Goal: Information Seeking & Learning: Learn about a topic

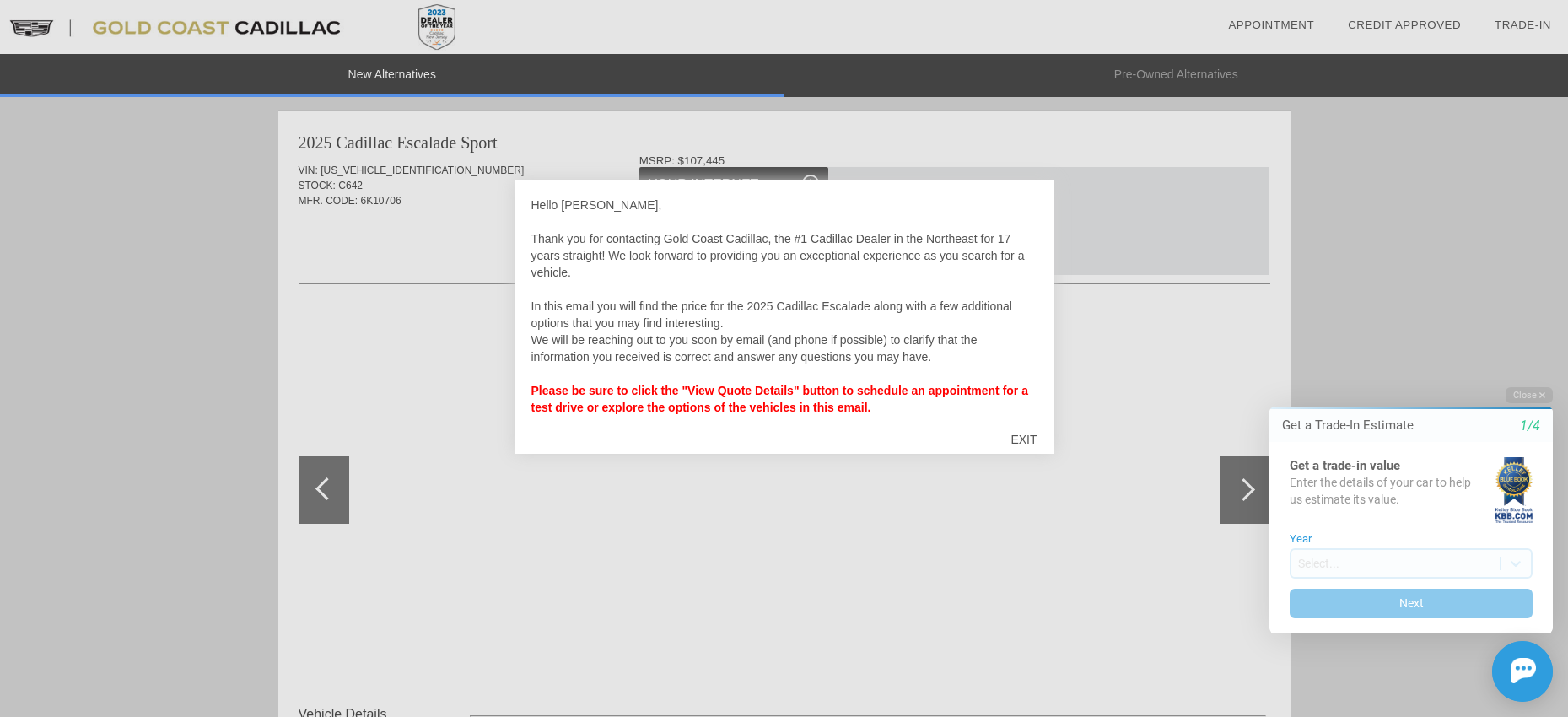
click at [1029, 442] on div "EXIT" at bounding box center [1023, 440] width 60 height 50
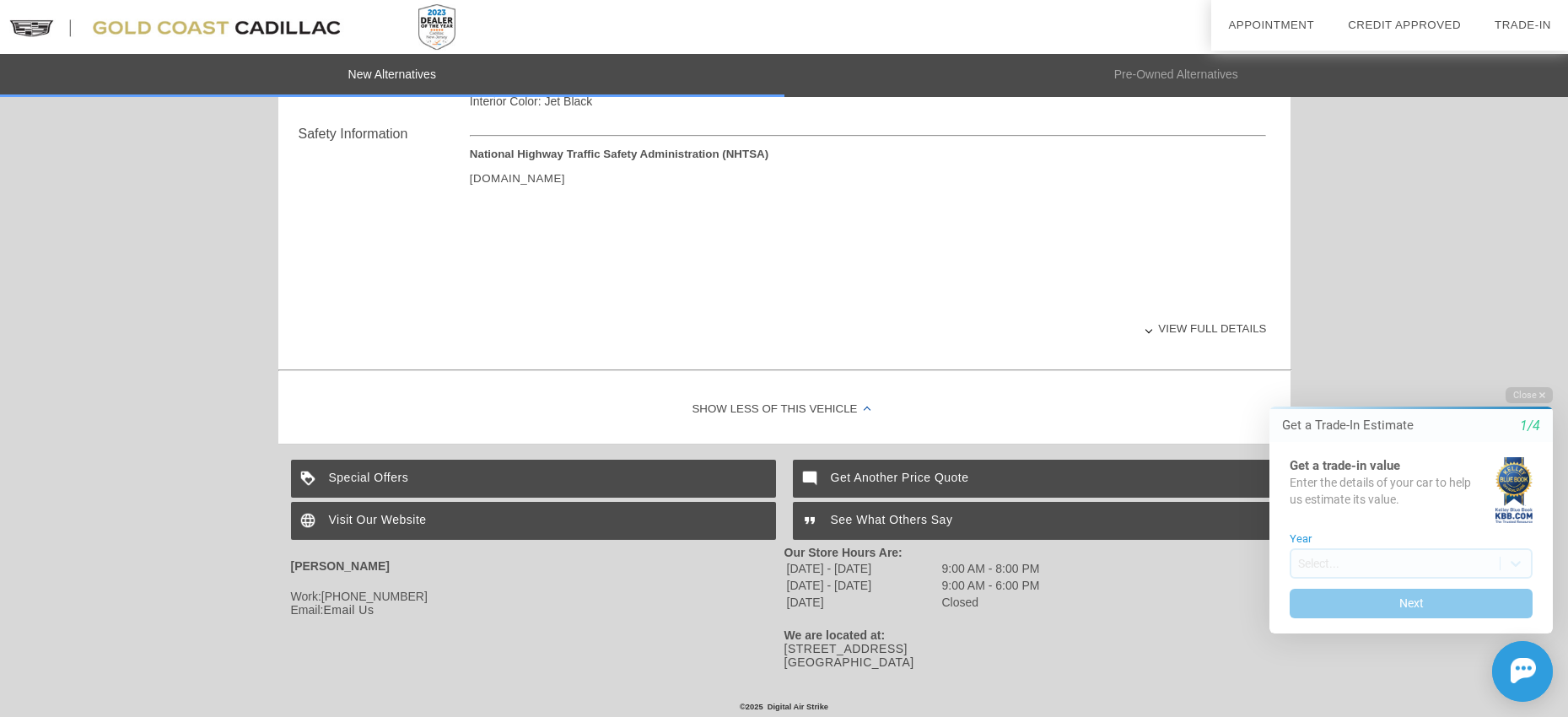
scroll to position [682, 0]
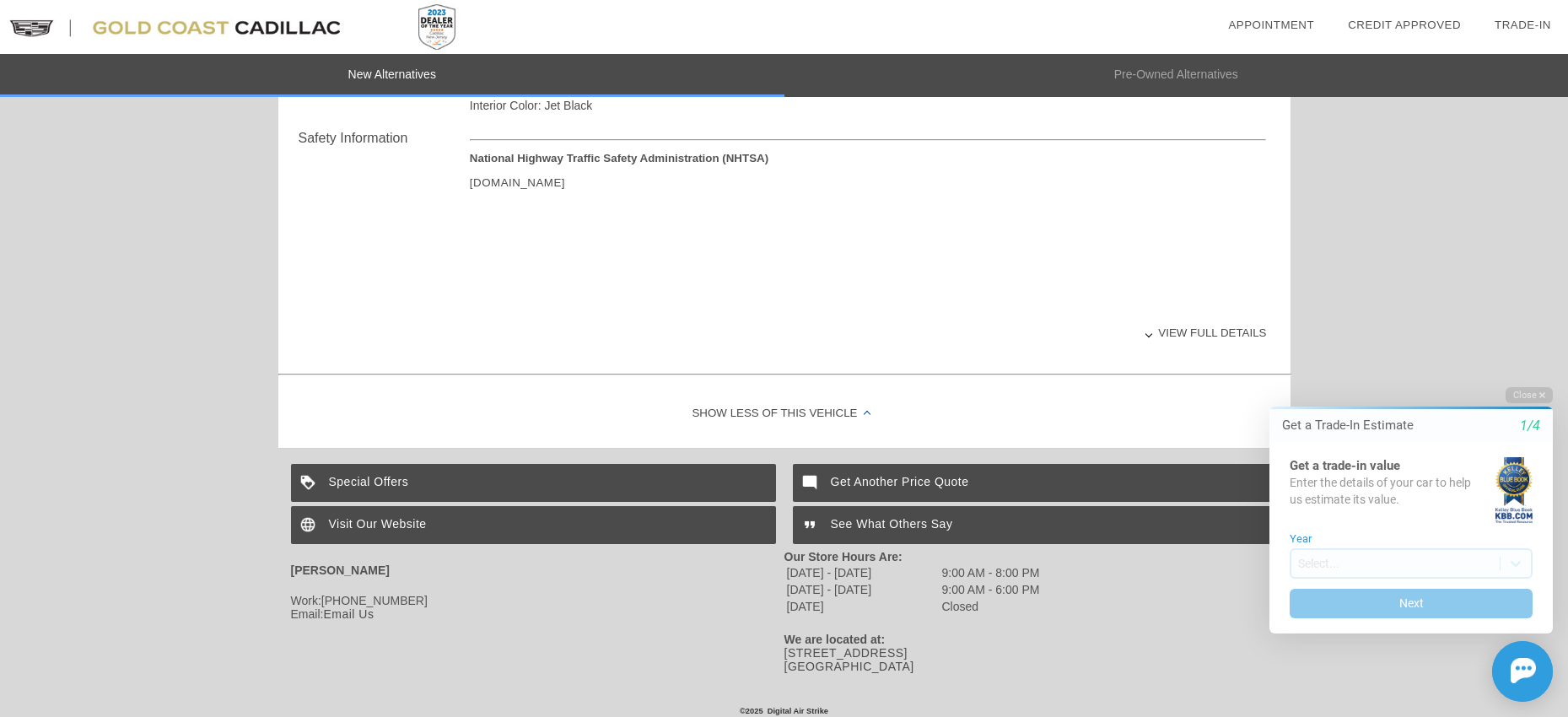
click at [1169, 335] on div "View full details" at bounding box center [868, 332] width 797 height 41
click at [1168, 334] on div "View less details" at bounding box center [868, 332] width 797 height 41
click at [1526, 389] on button "Close" at bounding box center [1529, 395] width 48 height 16
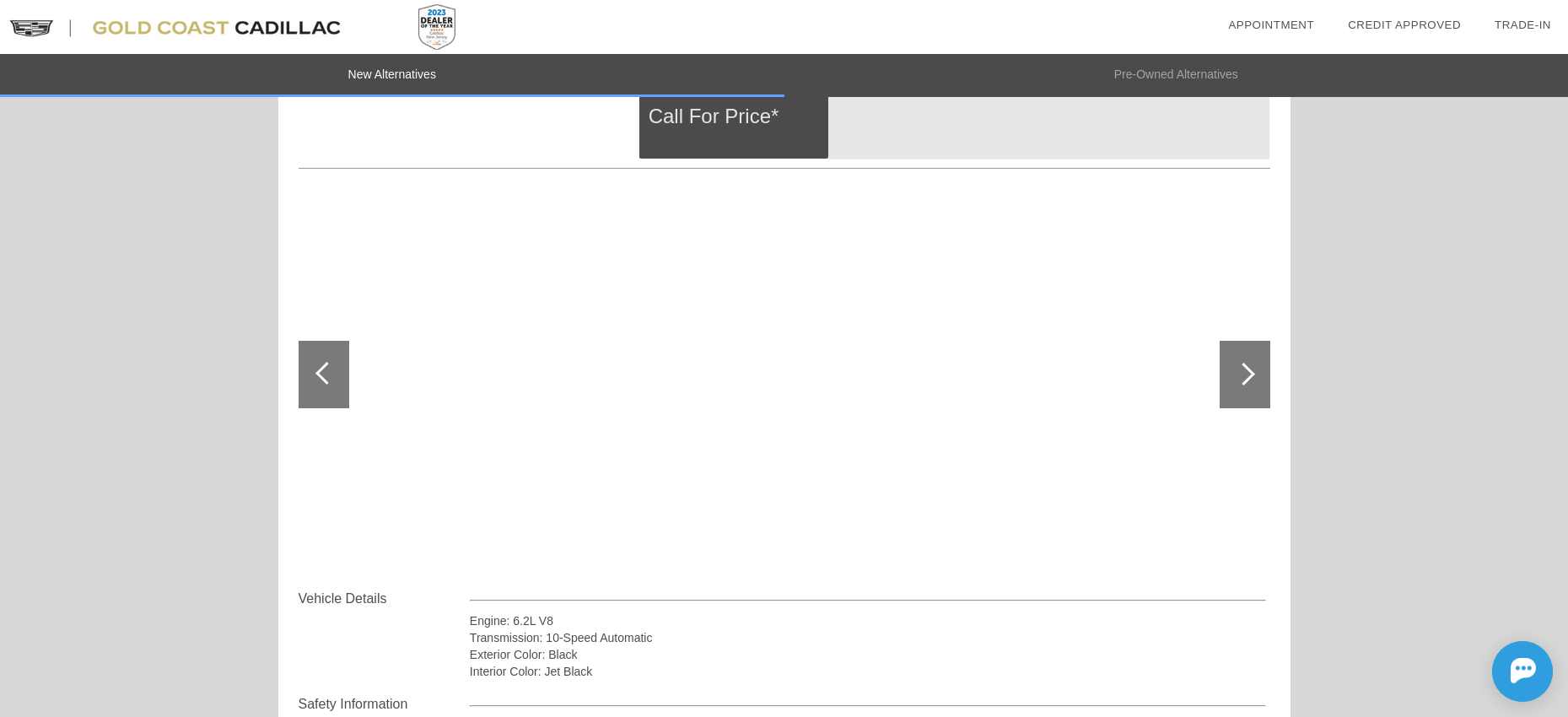
scroll to position [0, 0]
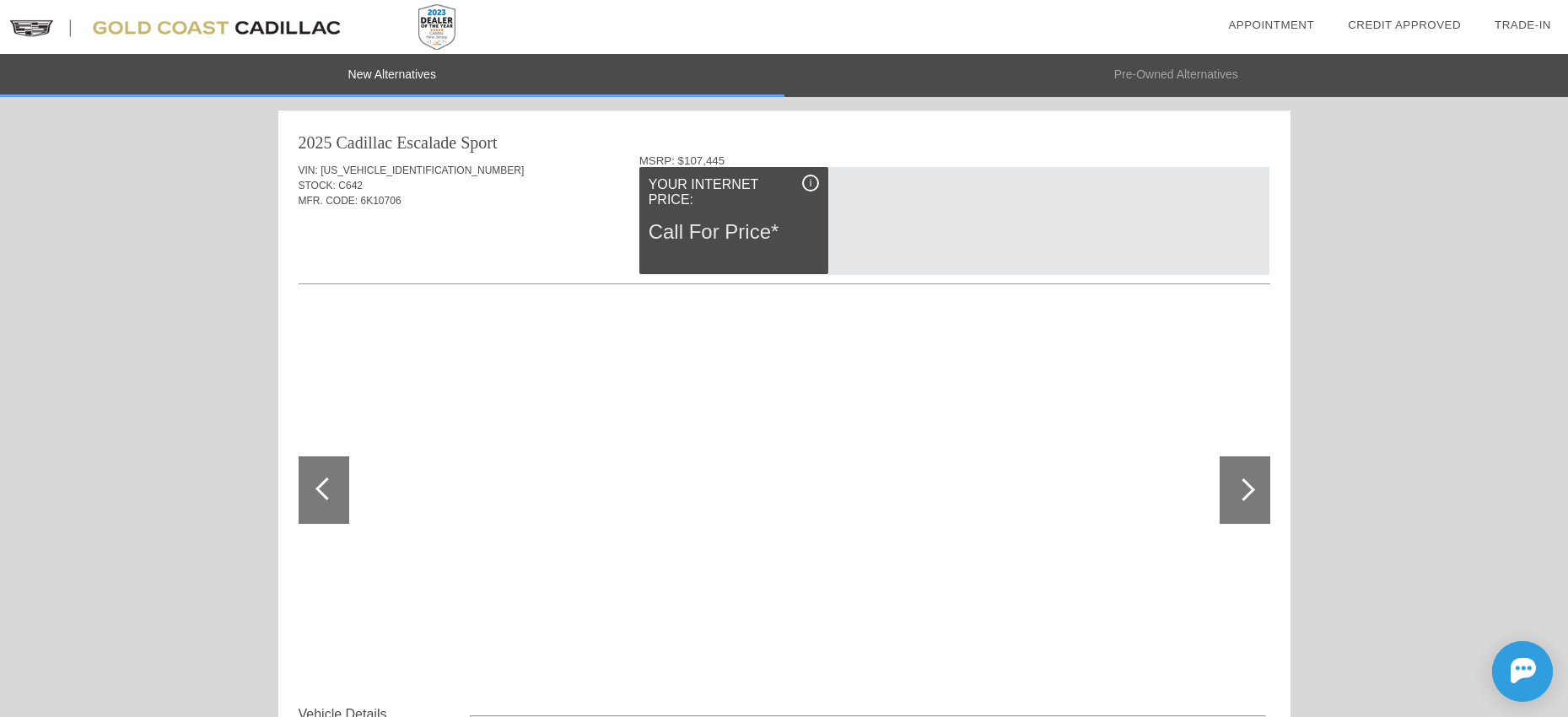
click at [1246, 493] on div at bounding box center [1243, 489] width 22 height 22
click at [787, 229] on div "Call For Price*" at bounding box center [734, 232] width 171 height 44
drag, startPoint x: 737, startPoint y: 217, endPoint x: 735, endPoint y: 207, distance: 10.2
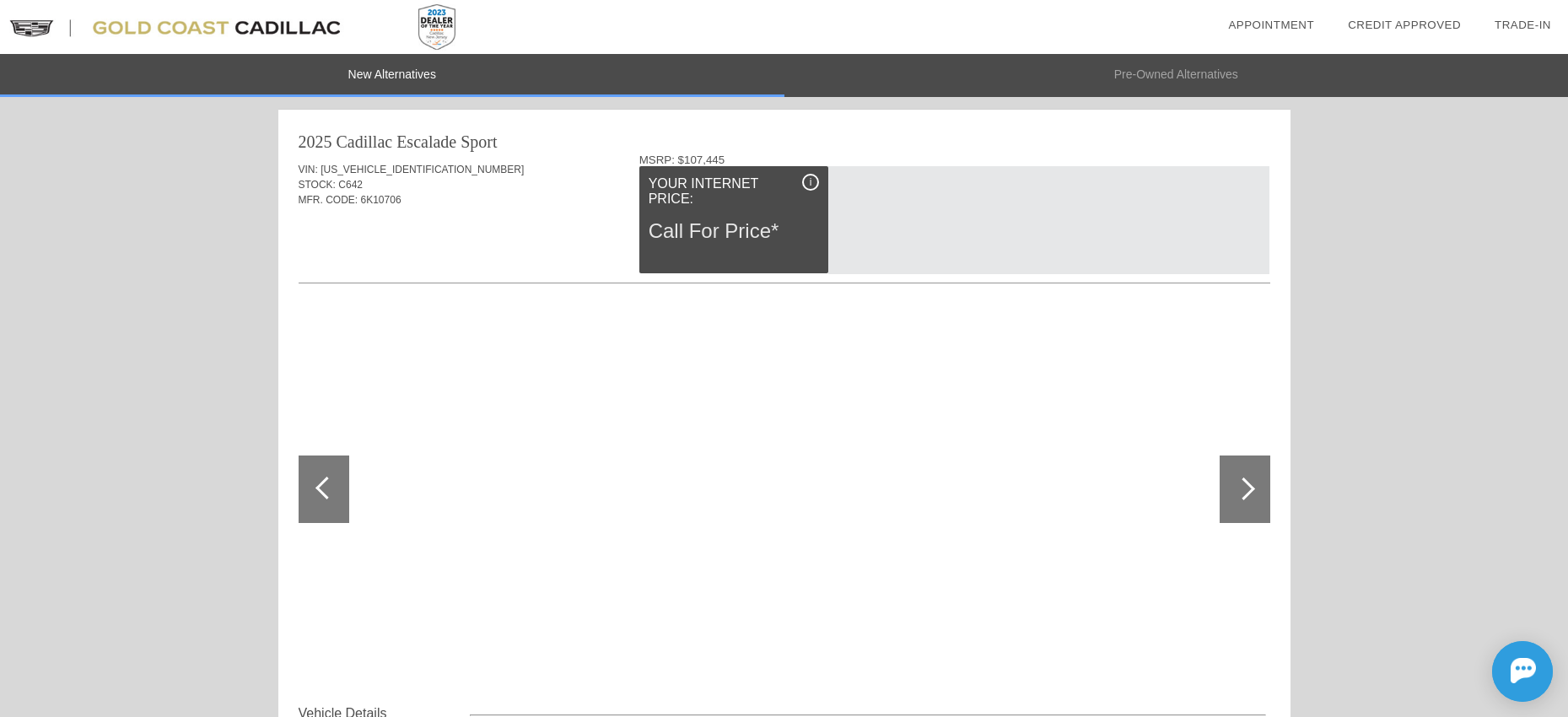
click at [737, 217] on div "Call For Price*" at bounding box center [734, 231] width 171 height 44
click at [737, 182] on div "Your Internet Price:" at bounding box center [734, 191] width 171 height 35
click at [334, 479] on div at bounding box center [324, 486] width 50 height 67
click at [333, 479] on div at bounding box center [324, 486] width 50 height 67
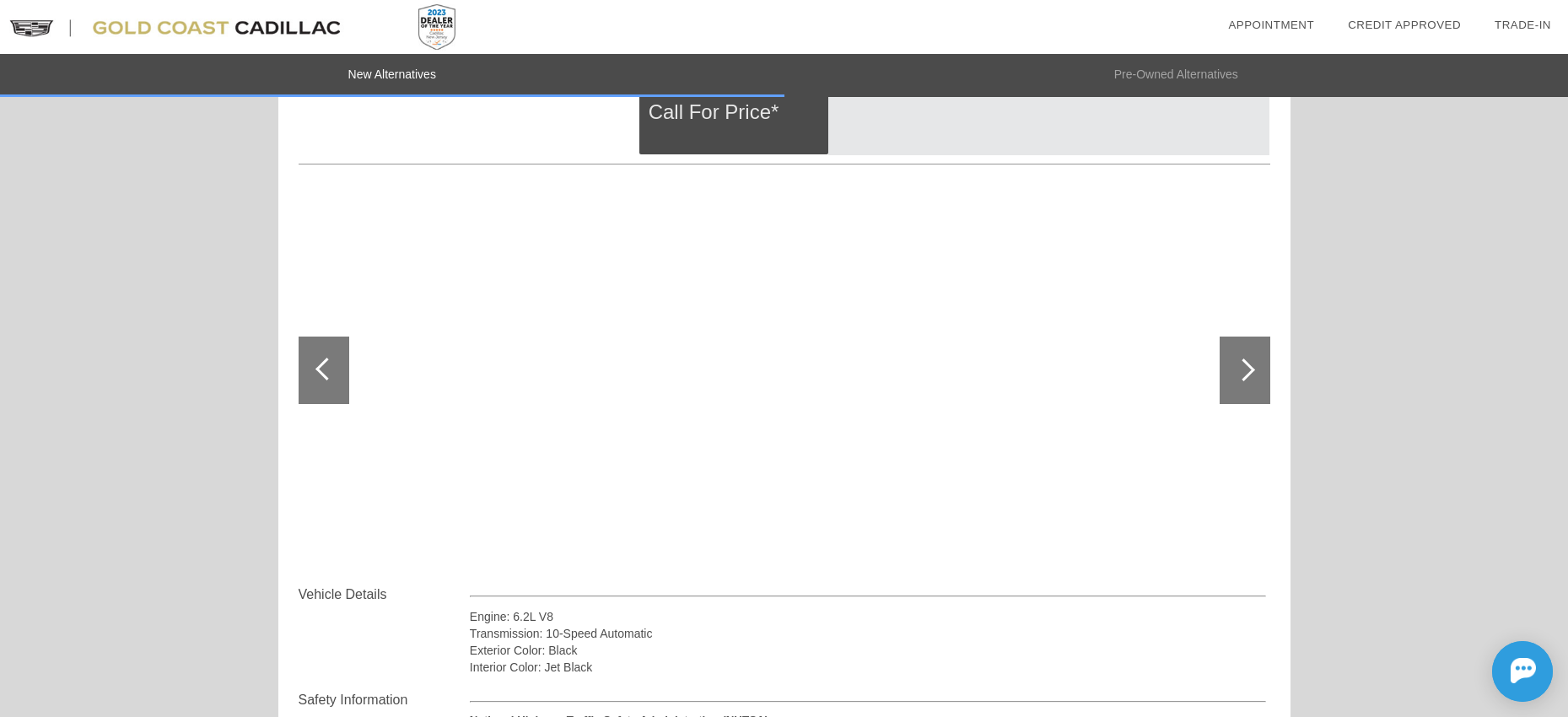
scroll to position [0, 0]
